Goal: Task Accomplishment & Management: Use online tool/utility

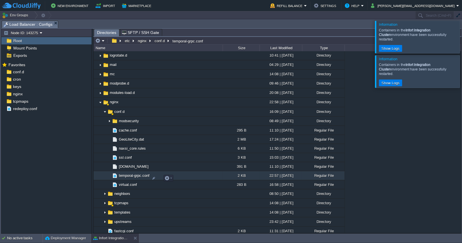
click at [132, 178] on span "temporal-grpc.conf" at bounding box center [134, 175] width 32 height 5
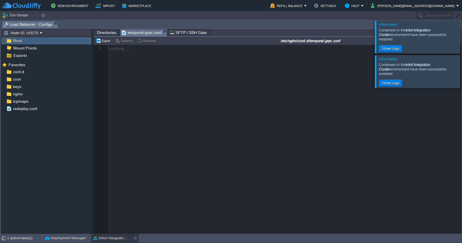
click at [461, 31] on div at bounding box center [469, 37] width 0 height 32
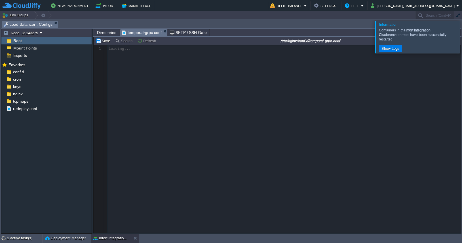
click at [461, 44] on div at bounding box center [469, 37] width 0 height 32
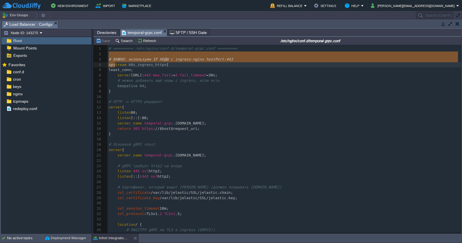
scroll to position [113, 0]
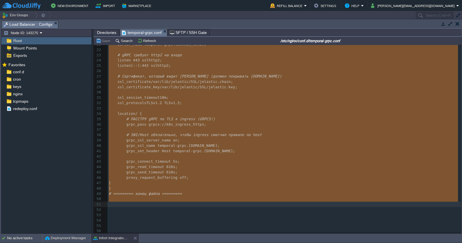
drag, startPoint x: 110, startPoint y: 55, endPoint x: 162, endPoint y: 204, distance: 157.7
click at [106, 31] on span "Directories" at bounding box center [106, 32] width 19 height 7
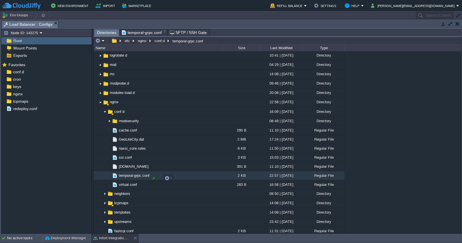
click at [154, 179] on div at bounding box center [153, 178] width 5 height 5
drag, startPoint x: 154, startPoint y: 180, endPoint x: 88, endPoint y: 176, distance: 66.4
click at [88, 176] on div "Node ID: 143275 Root Mount Points Exports Mark the most frequently used files a…" at bounding box center [231, 132] width 460 height 206
click at [49, 164] on div "Mark the most frequently used files and directories as Favorites to easily acce…" at bounding box center [46, 148] width 90 height 174
click at [135, 33] on span "temporal-grpc.conf" at bounding box center [142, 32] width 40 height 7
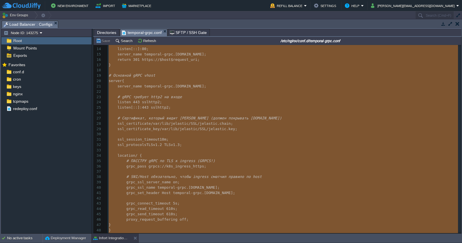
scroll to position [68, 0]
type textarea "# LOREM: ipsumdolor SI AMET c adipisc-elits doeiUsmo:732 temporin u7l_etdolor_m…"
